Goal: Check status

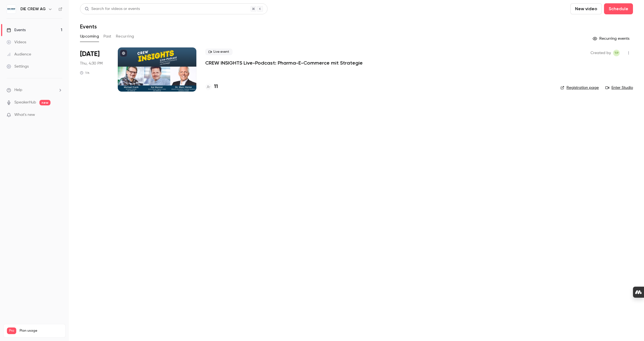
click at [300, 63] on p "CREW INSIGHTS Live-Podcast: Pharma-E-Commerce mit Strategie" at bounding box center [283, 63] width 157 height 7
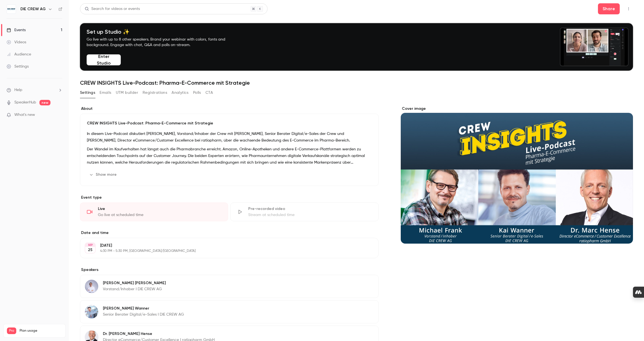
click at [150, 93] on button "Registrations" at bounding box center [155, 92] width 25 height 9
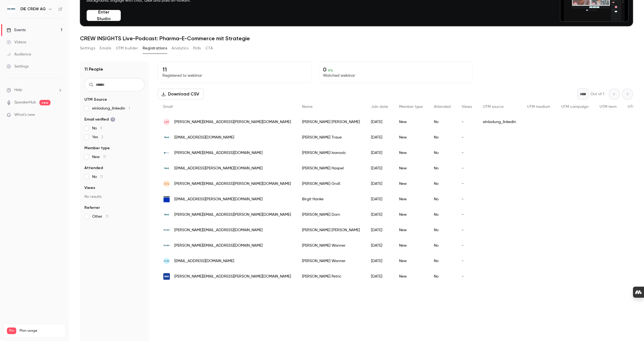
scroll to position [45, 0]
